Goal: Find specific page/section: Find specific page/section

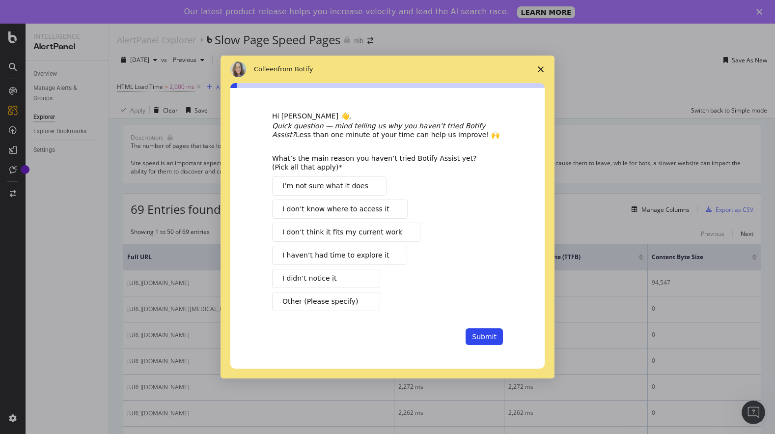
click at [539, 69] on icon "Close survey" at bounding box center [541, 69] width 6 height 6
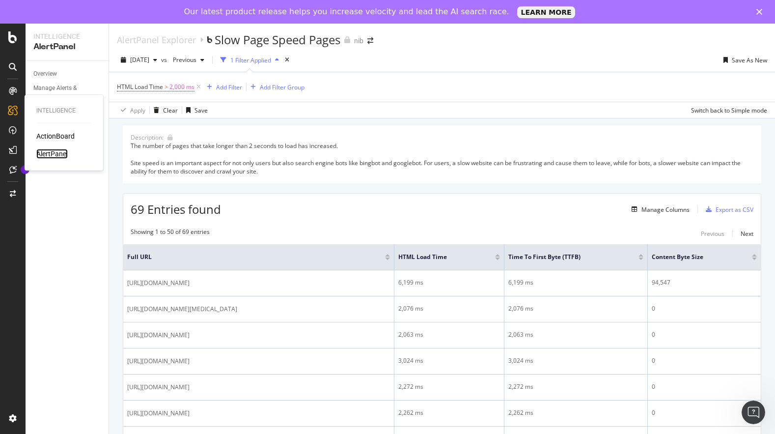
click at [46, 156] on div "AlertPanel" at bounding box center [51, 154] width 31 height 10
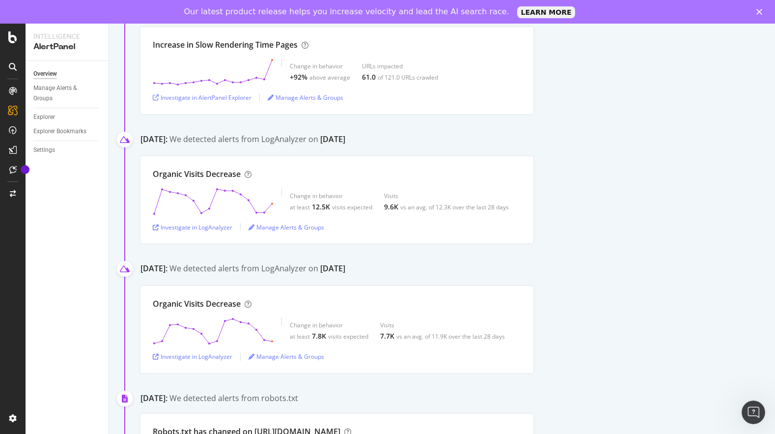
scroll to position [535, 0]
